Goal: Find specific page/section: Find specific page/section

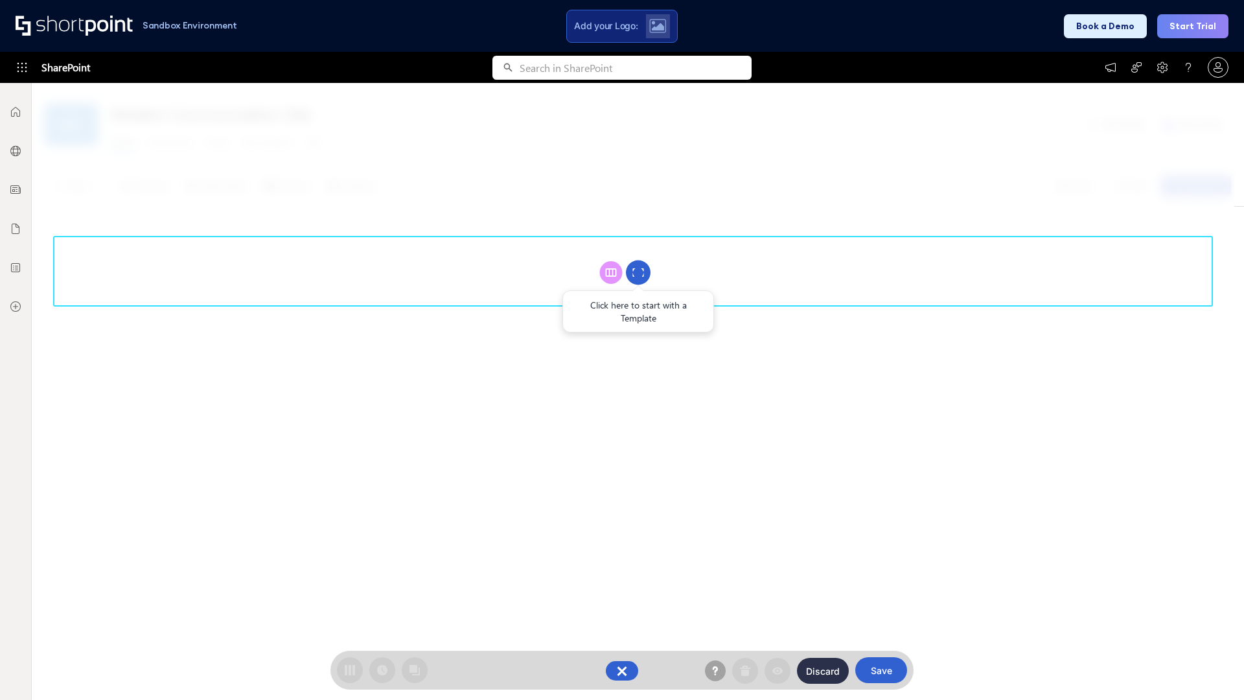
click at [638, 272] on circle at bounding box center [638, 272] width 25 height 25
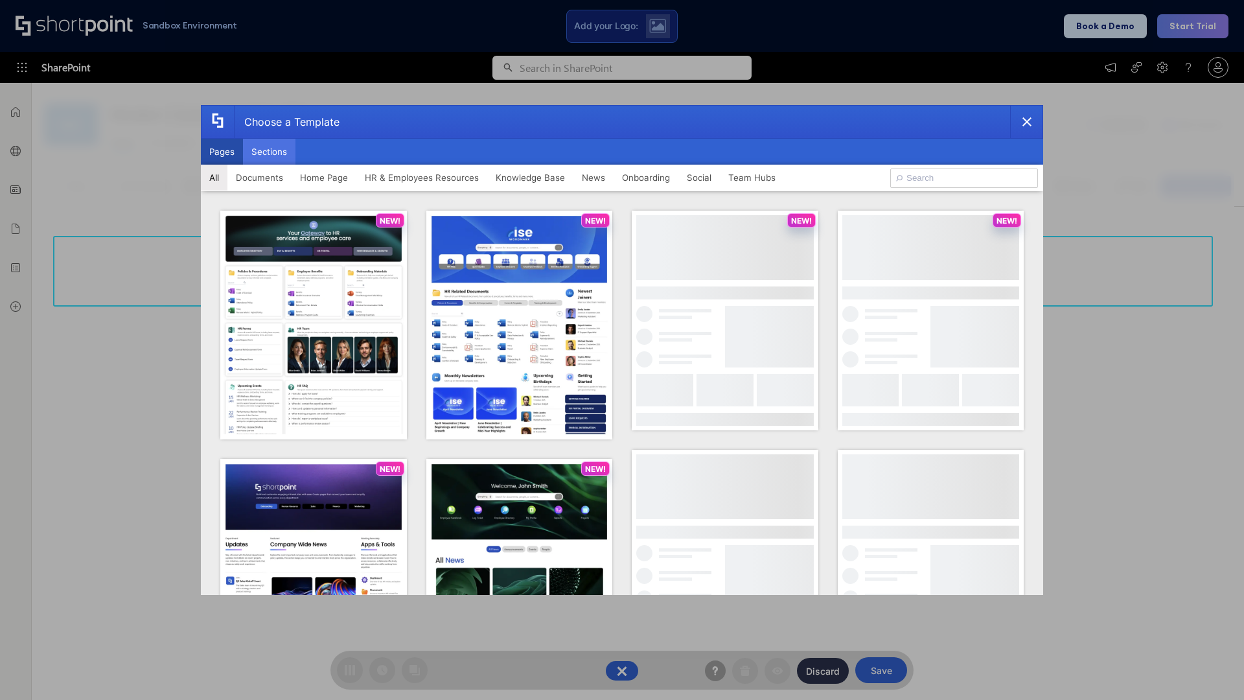
click at [269, 152] on button "Sections" at bounding box center [269, 152] width 52 height 26
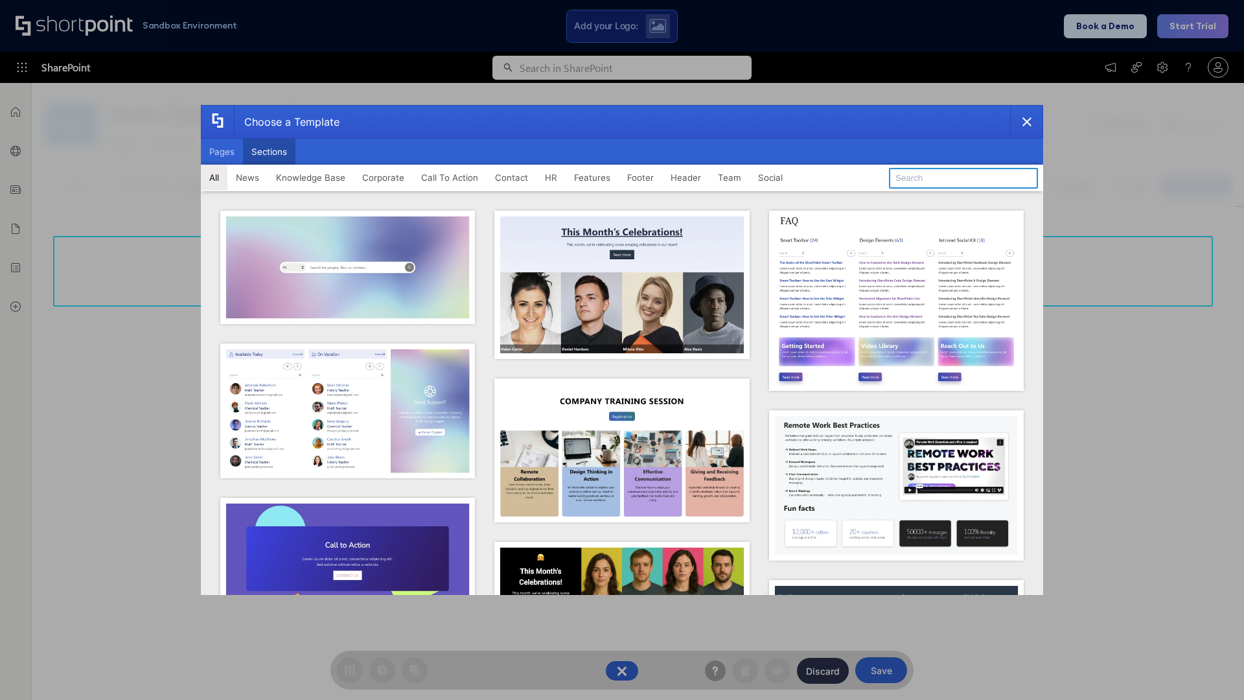
type input "Features Kit 3"
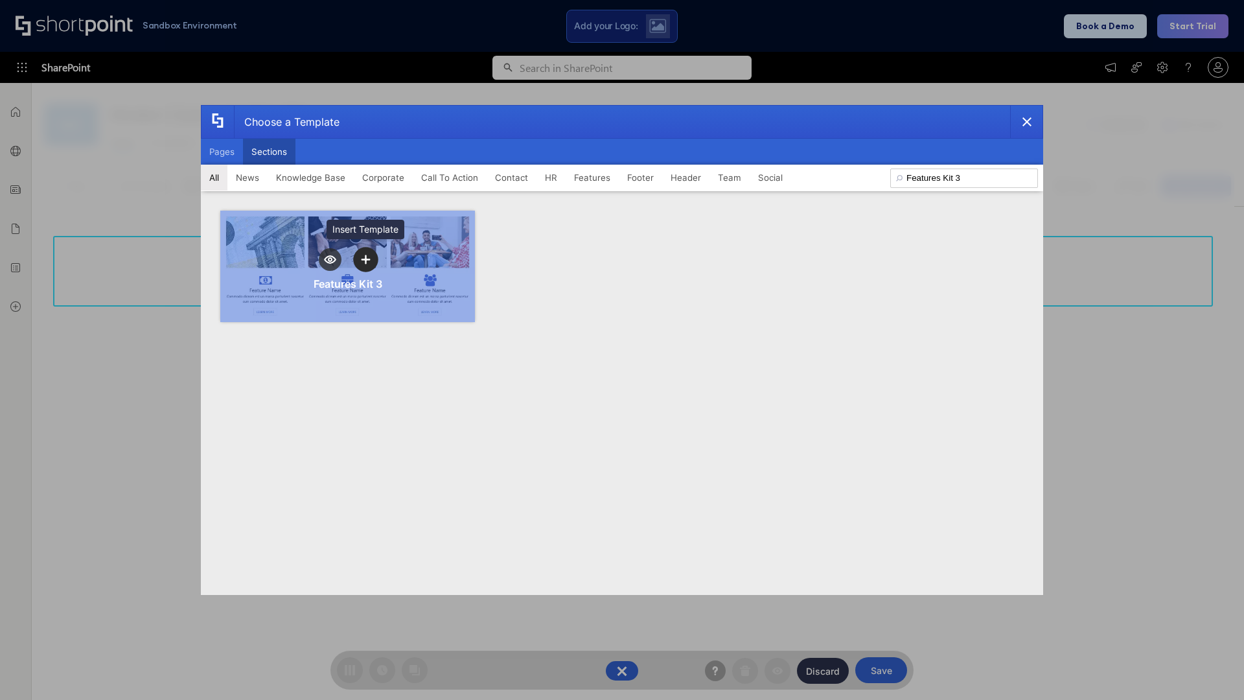
click at [365, 259] on icon "template selector" at bounding box center [365, 259] width 9 height 9
